Goal: Find specific page/section: Find specific page/section

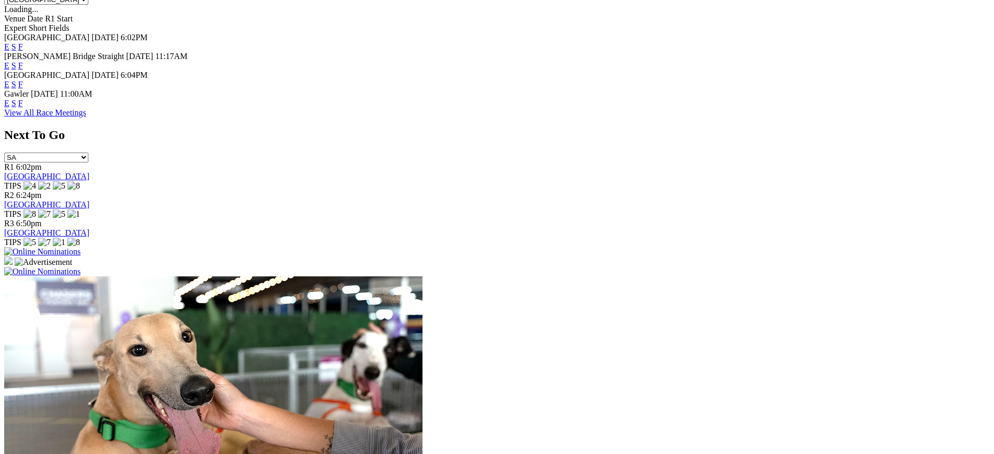
scroll to position [509, 0]
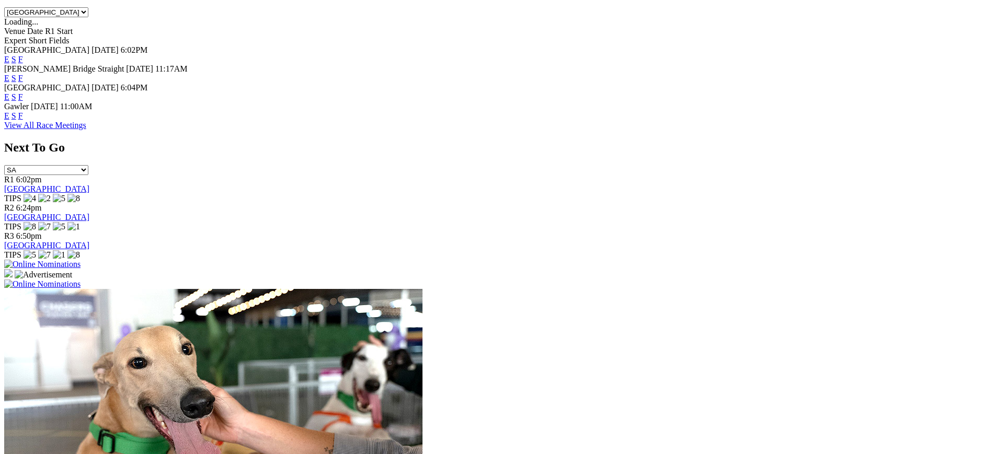
click at [23, 111] on link "F" at bounding box center [20, 115] width 5 height 9
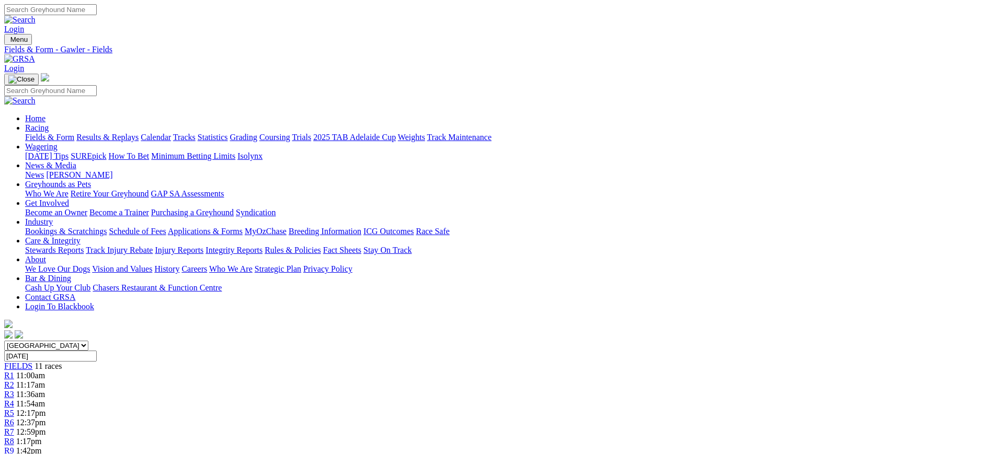
click at [35, 54] on img at bounding box center [19, 58] width 31 height 9
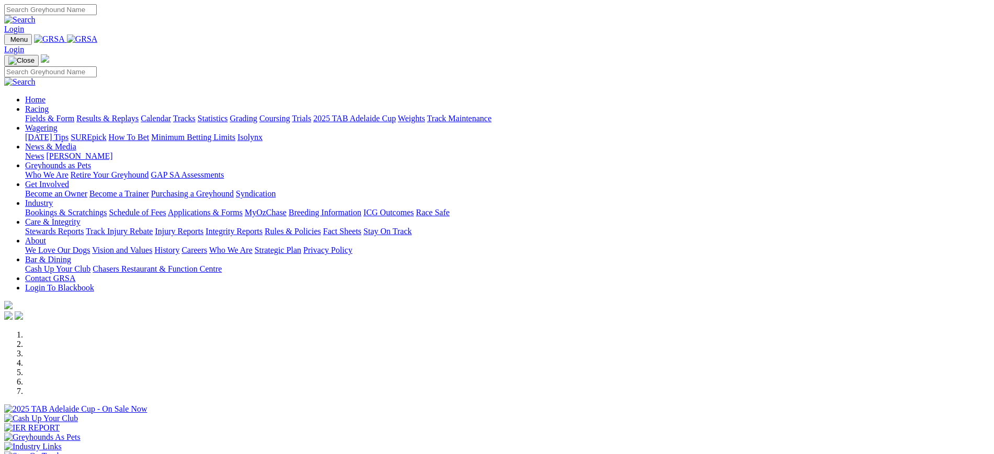
scroll to position [301, 0]
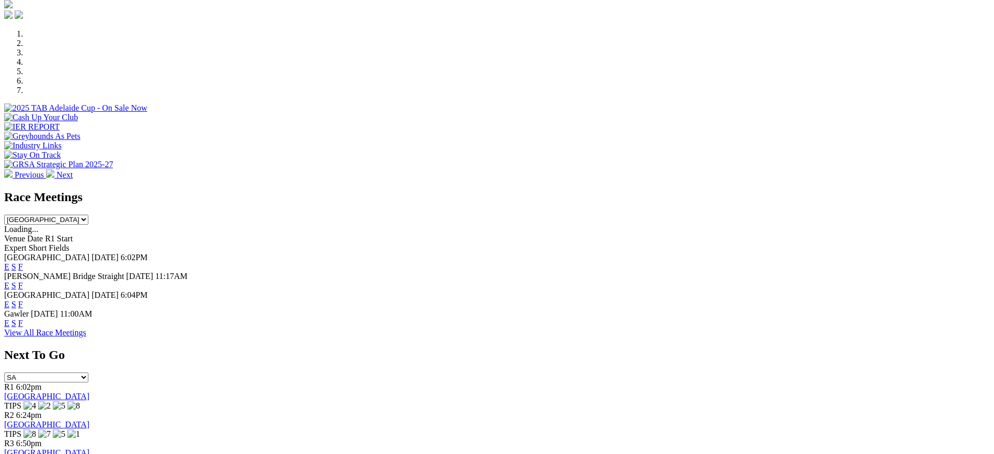
click at [23, 262] on link "F" at bounding box center [20, 266] width 5 height 9
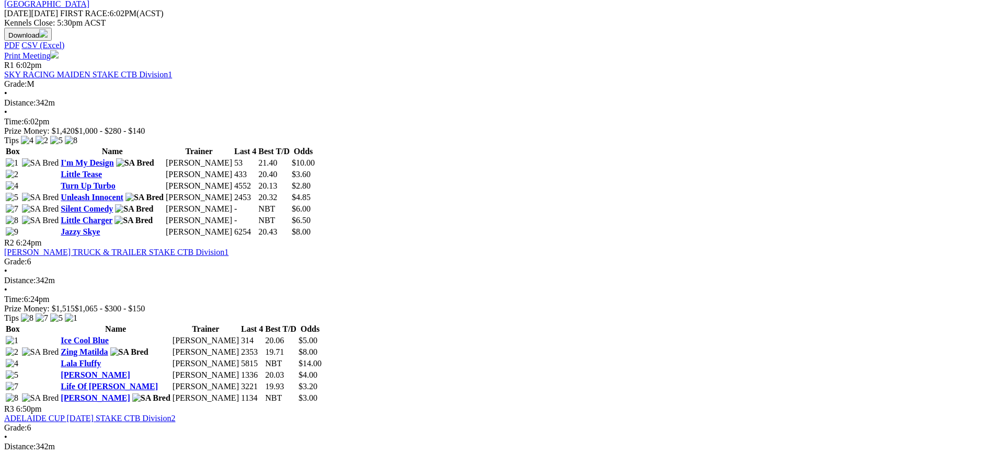
scroll to position [480, 0]
